Goal: Task Accomplishment & Management: Manage account settings

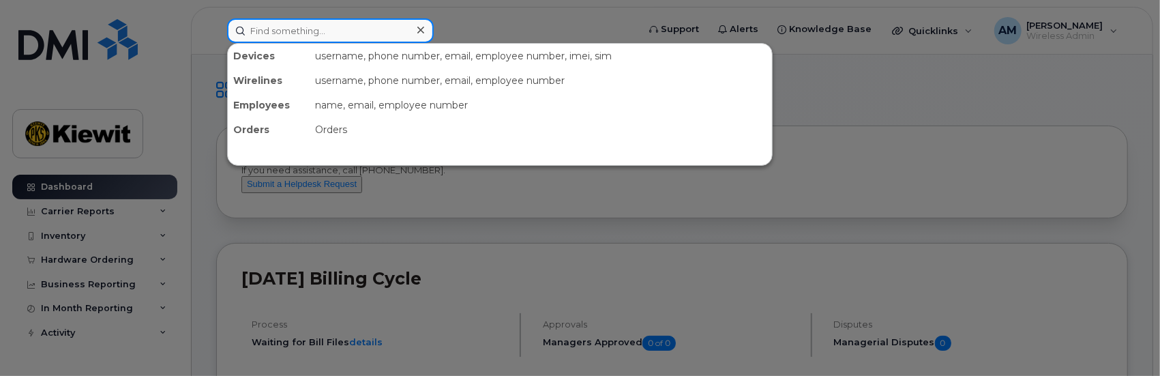
click at [276, 33] on input at bounding box center [330, 30] width 207 height 25
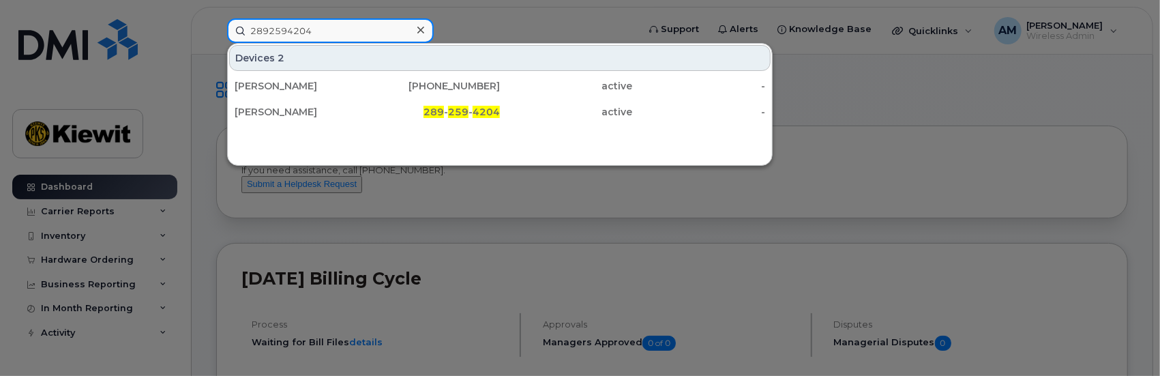
type input "2892594204"
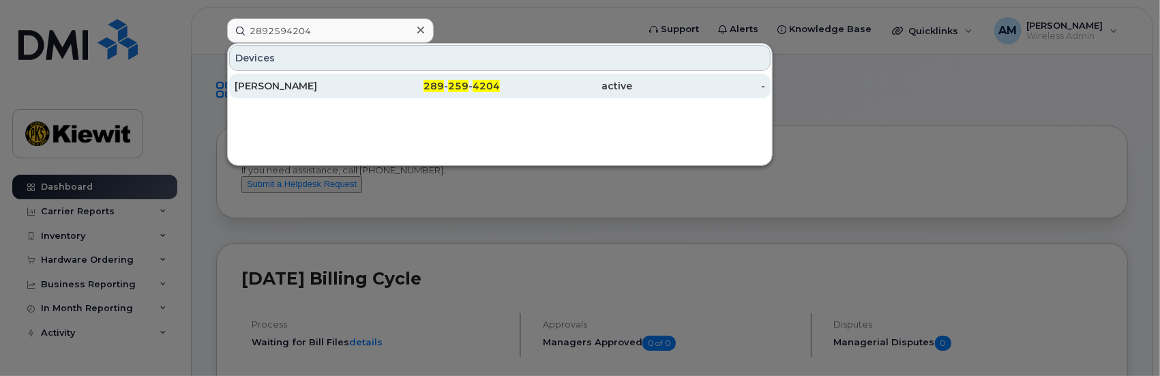
click at [270, 84] on div "[PERSON_NAME]" at bounding box center [301, 86] width 133 height 14
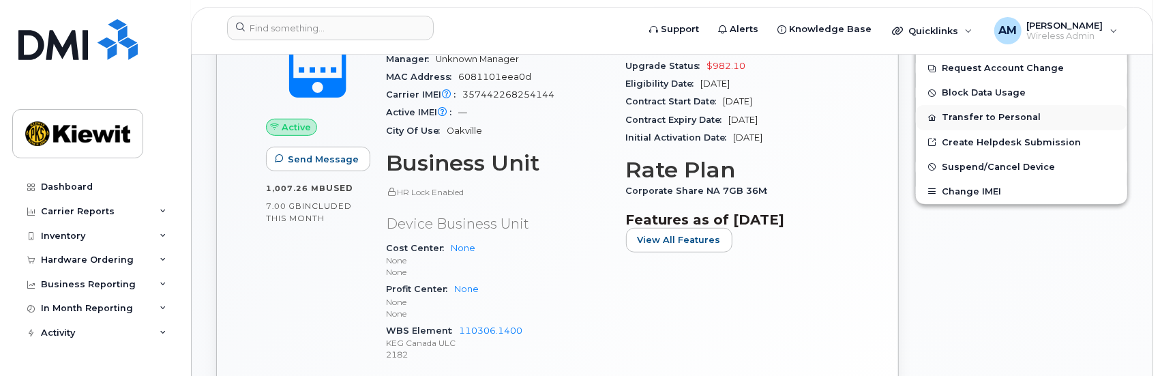
scroll to position [311, 0]
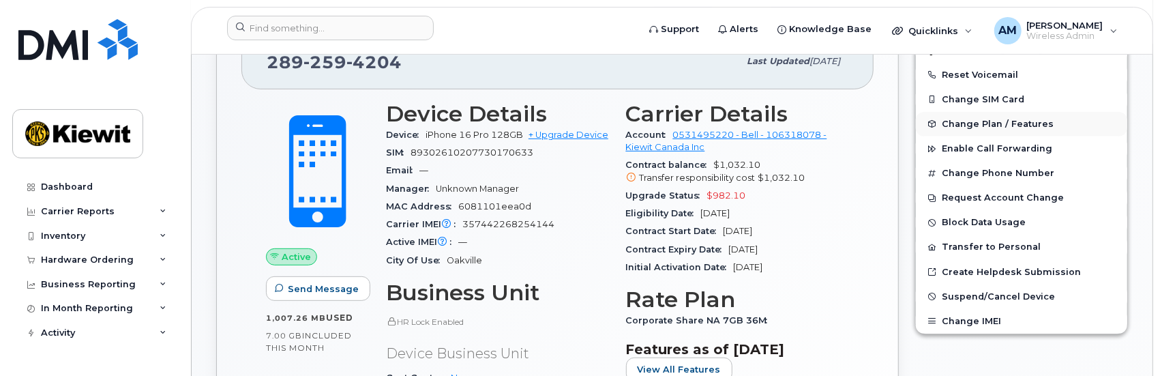
click at [992, 121] on span "Change Plan / Features" at bounding box center [998, 124] width 112 height 10
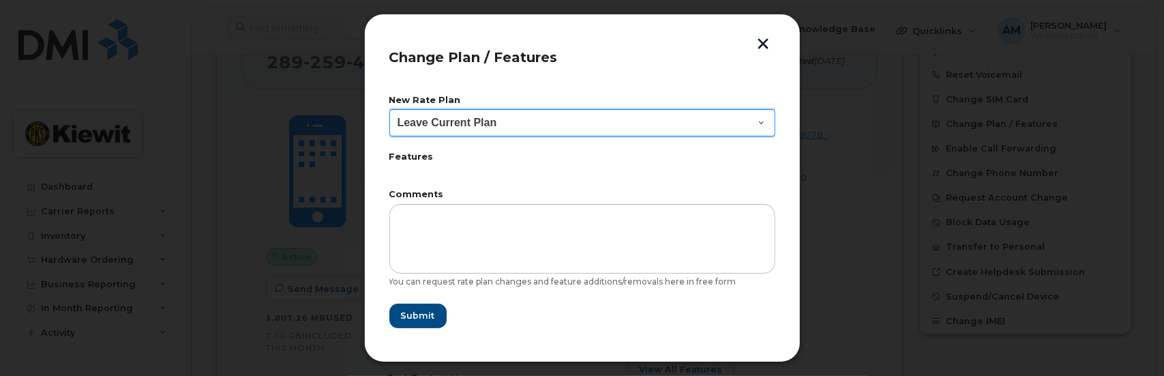
click at [758, 121] on select "Leave Current Plan BYOD Corp Share NA 10GB BYOD Corp Share NA 10GB 30D BYOD Cor…" at bounding box center [582, 122] width 386 height 27
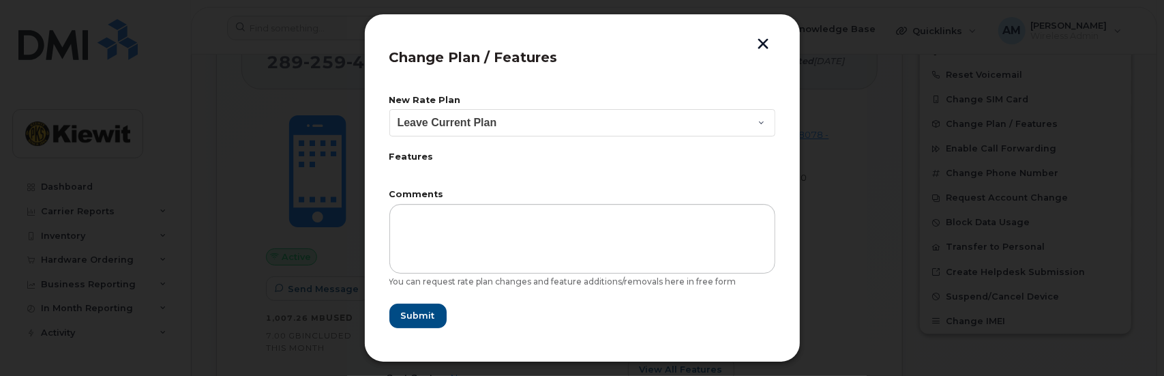
drag, startPoint x: 1015, startPoint y: 165, endPoint x: 1009, endPoint y: 159, distance: 8.2
click at [1014, 163] on div at bounding box center [582, 188] width 1164 height 376
